Goal: Information Seeking & Learning: Learn about a topic

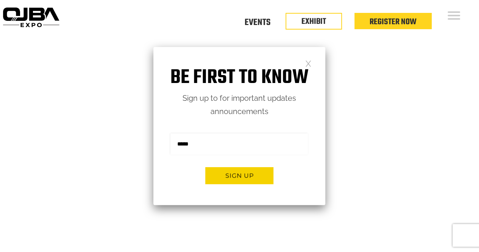
click at [155, 22] on div "Floor Plan Floor Plan Events Floor Plan EXHIBIT Register Now" at bounding box center [270, 23] width 417 height 47
click at [307, 63] on link at bounding box center [308, 63] width 6 height 6
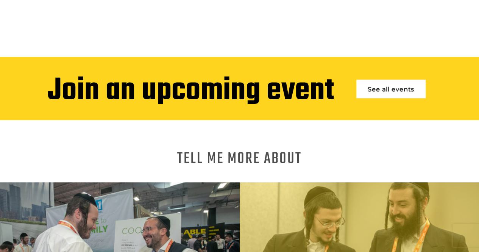
drag, startPoint x: 302, startPoint y: 153, endPoint x: 305, endPoint y: 166, distance: 13.1
click at [305, 166] on div "Tell me more About Exhibiting Attending" at bounding box center [239, 233] width 479 height 159
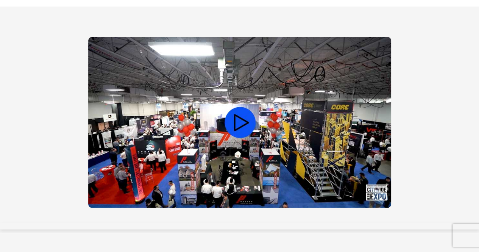
scroll to position [530, 0]
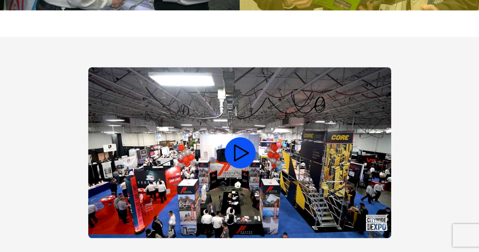
click at [239, 145] on video at bounding box center [239, 152] width 303 height 171
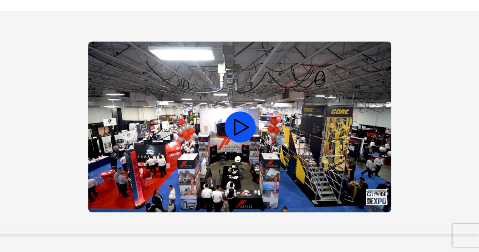
scroll to position [568, 0]
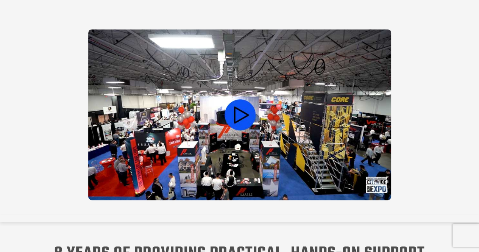
click at [256, 145] on video at bounding box center [239, 114] width 303 height 171
click at [67, 162] on div at bounding box center [240, 116] width 468 height 174
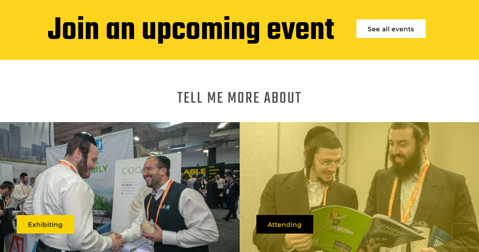
scroll to position [303, 0]
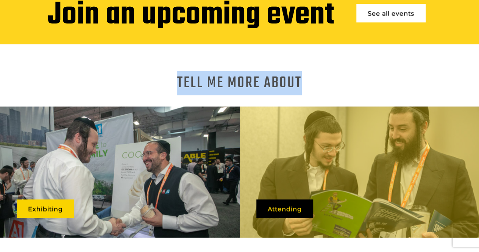
drag, startPoint x: 179, startPoint y: 76, endPoint x: 308, endPoint y: 73, distance: 129.2
click at [308, 78] on div "Tell me more About" at bounding box center [240, 82] width 468 height 9
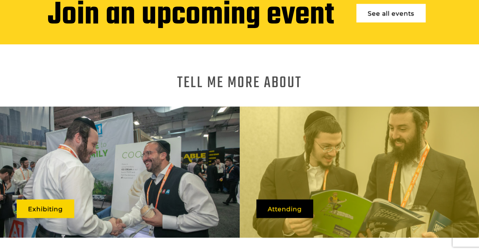
click at [308, 78] on div "Tell me more About" at bounding box center [240, 82] width 468 height 9
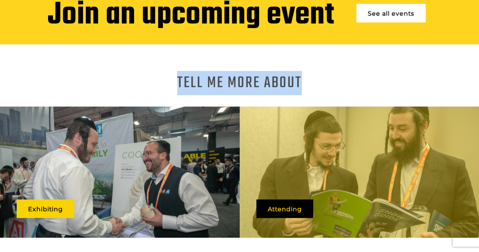
drag, startPoint x: 308, startPoint y: 73, endPoint x: 174, endPoint y: 73, distance: 133.3
click at [174, 78] on div "Tell me more About" at bounding box center [240, 82] width 468 height 9
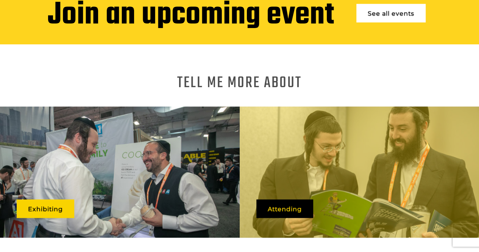
click at [174, 78] on div "Tell me more About" at bounding box center [240, 82] width 468 height 9
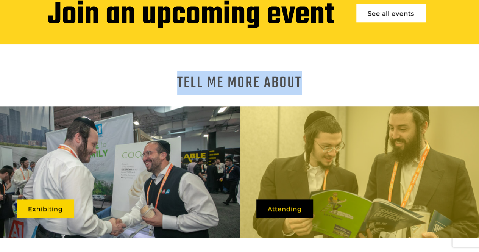
drag, startPoint x: 169, startPoint y: 74, endPoint x: 316, endPoint y: 71, distance: 147.4
click at [316, 71] on div "Tell me more About Exhibiting Attending" at bounding box center [239, 154] width 479 height 220
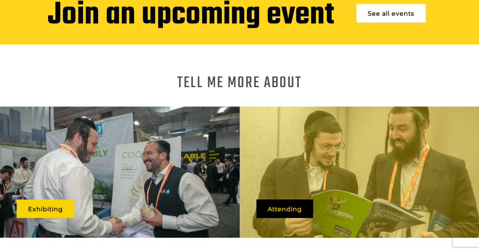
click at [317, 71] on div "Tell me more About Exhibiting Attending" at bounding box center [239, 154] width 479 height 220
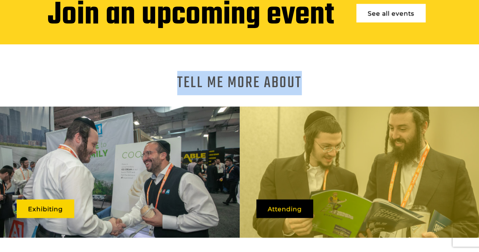
drag, startPoint x: 316, startPoint y: 73, endPoint x: 158, endPoint y: 80, distance: 158.5
click at [158, 80] on div "Tell me more About" at bounding box center [240, 82] width 468 height 9
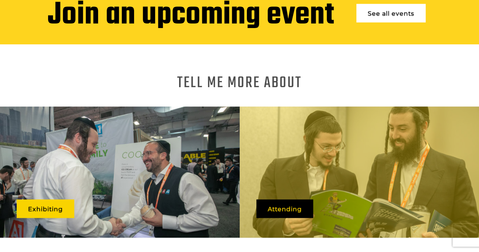
click at [160, 79] on div "Tell me more About" at bounding box center [240, 82] width 468 height 9
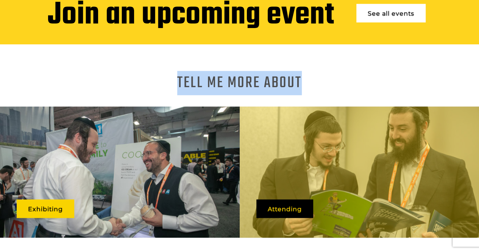
drag, startPoint x: 161, startPoint y: 78, endPoint x: 360, endPoint y: 83, distance: 199.3
click at [360, 83] on div "Tell me more About Exhibiting Attending" at bounding box center [239, 157] width 479 height 159
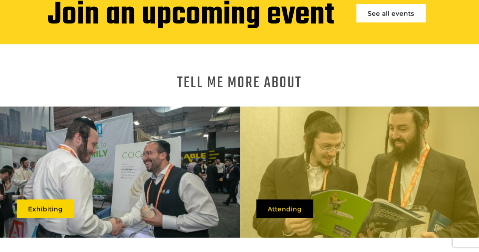
click at [360, 83] on div "Tell me more About Exhibiting Attending" at bounding box center [239, 157] width 479 height 159
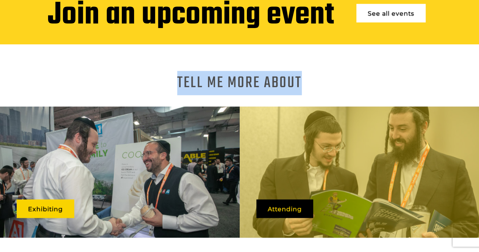
drag, startPoint x: 369, startPoint y: 87, endPoint x: 173, endPoint y: 91, distance: 195.5
click at [173, 91] on div "Tell me more About Exhibiting Attending" at bounding box center [239, 157] width 479 height 159
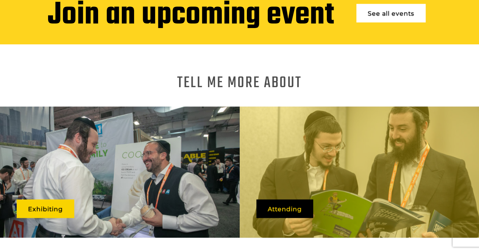
click at [173, 91] on div "Tell me more About Exhibiting Attending" at bounding box center [239, 157] width 479 height 159
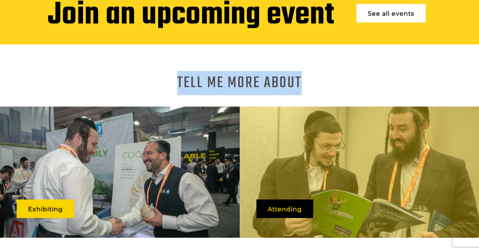
drag, startPoint x: 172, startPoint y: 80, endPoint x: 355, endPoint y: 69, distance: 183.3
click at [355, 69] on div "Tell me more About Exhibiting Attending" at bounding box center [239, 154] width 479 height 220
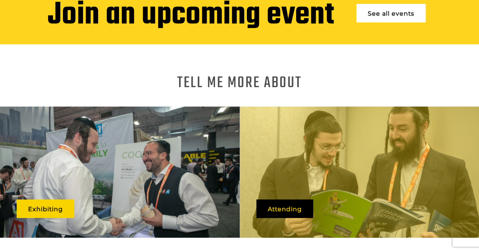
click at [355, 69] on div "Tell me more About Exhibiting Attending" at bounding box center [239, 154] width 479 height 220
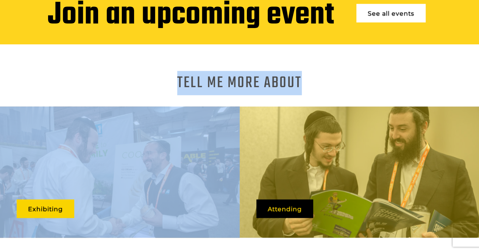
drag, startPoint x: 356, startPoint y: 68, endPoint x: 149, endPoint y: 77, distance: 206.6
click at [149, 77] on div "Tell me more About Exhibiting Attending" at bounding box center [239, 154] width 479 height 220
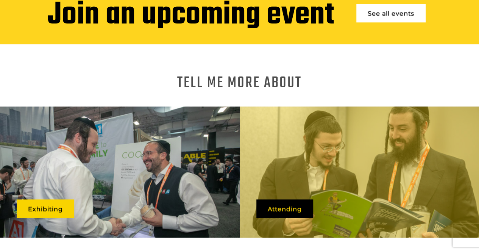
click at [149, 78] on div "Tell me more About" at bounding box center [240, 82] width 468 height 9
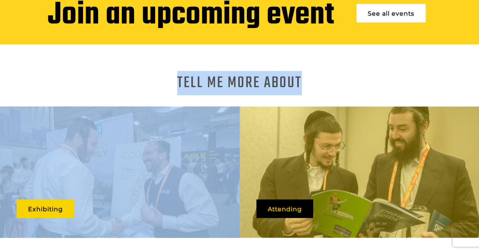
drag, startPoint x: 149, startPoint y: 77, endPoint x: 319, endPoint y: 80, distance: 170.1
click at [319, 80] on div "Tell me more About" at bounding box center [240, 82] width 468 height 9
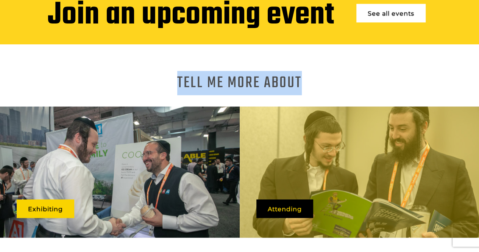
drag, startPoint x: 317, startPoint y: 75, endPoint x: 163, endPoint y: 90, distance: 155.3
click at [163, 90] on div "Tell me more About Exhibiting Attending" at bounding box center [239, 157] width 479 height 159
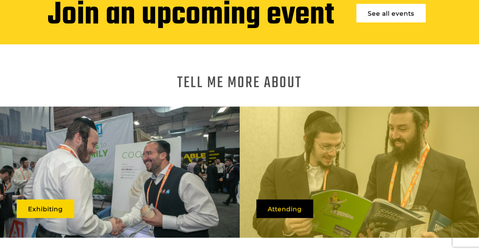
click at [163, 90] on div "Tell me more About Exhibiting Attending" at bounding box center [239, 157] width 479 height 159
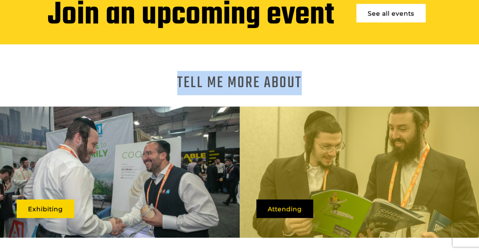
drag, startPoint x: 159, startPoint y: 85, endPoint x: 334, endPoint y: 85, distance: 174.6
click at [334, 85] on div "Tell me more About Exhibiting Attending" at bounding box center [239, 157] width 479 height 159
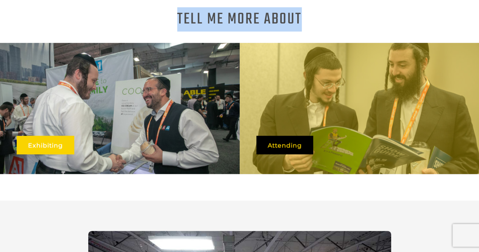
scroll to position [379, 0]
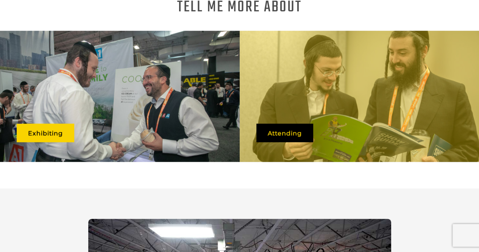
click at [226, 160] on div "Tell me more About Exhibiting Attending" at bounding box center [239, 79] width 479 height 220
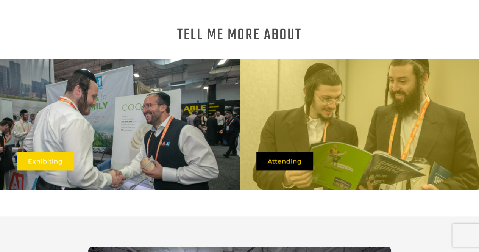
scroll to position [341, 0]
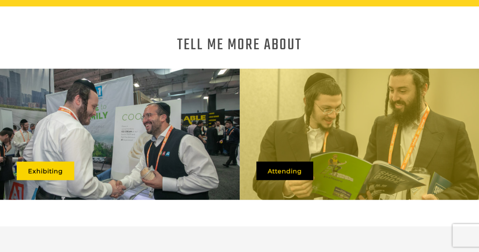
drag, startPoint x: 304, startPoint y: 36, endPoint x: 323, endPoint y: 41, distance: 19.8
click at [323, 41] on div "Tell me more About" at bounding box center [240, 45] width 468 height 9
drag, startPoint x: 317, startPoint y: 36, endPoint x: 389, endPoint y: 41, distance: 71.8
click at [390, 41] on div "Tell me more About" at bounding box center [240, 45] width 468 height 9
